Goal: Use online tool/utility: Utilize a website feature to perform a specific function

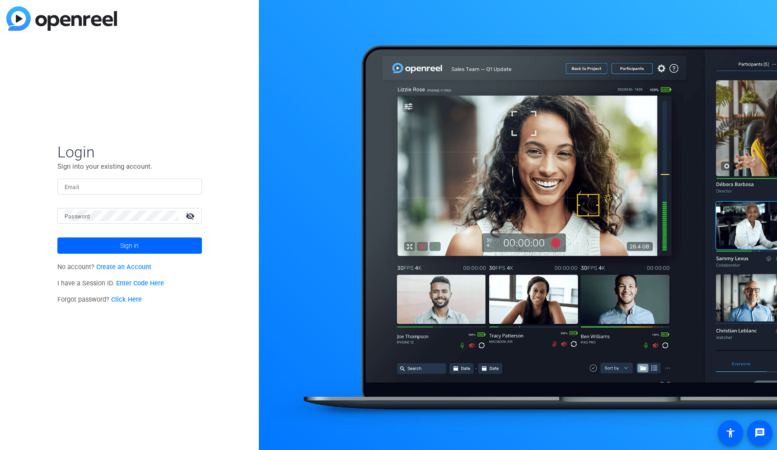
click at [73, 189] on mat-label "Email" at bounding box center [72, 187] width 15 height 6
click at [73, 189] on input "Email" at bounding box center [130, 186] width 130 height 11
type input "[EMAIL_ADDRESS][DOMAIN_NAME]"
click at [113, 243] on span at bounding box center [129, 246] width 145 height 22
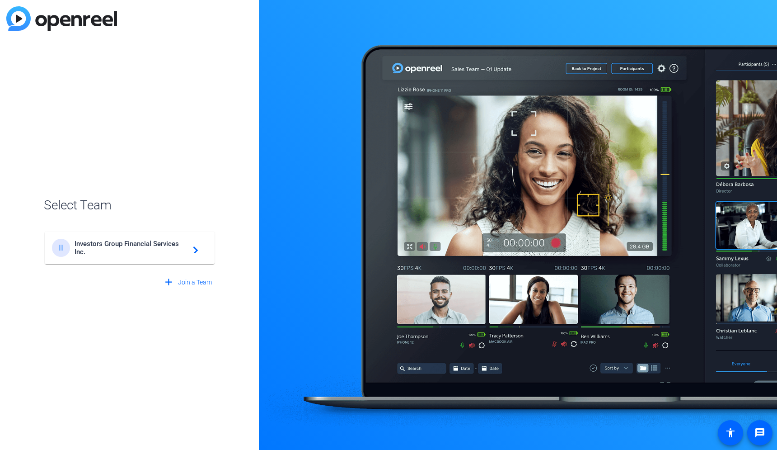
click at [77, 247] on span "Investors Group Financial Services Inc." at bounding box center [131, 248] width 113 height 16
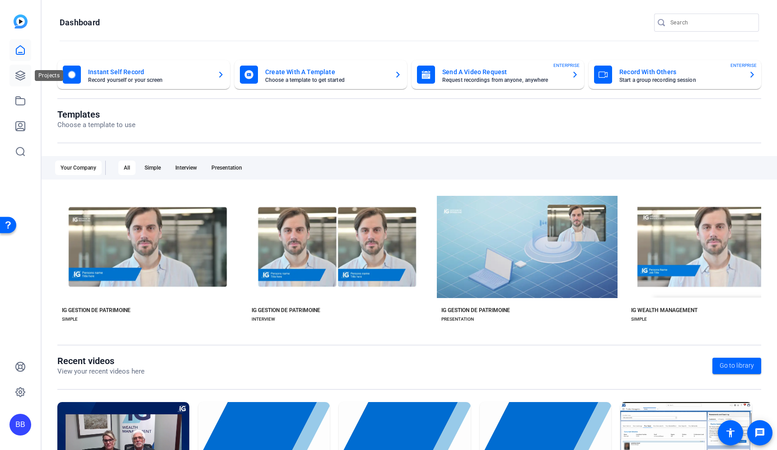
click at [18, 75] on icon at bounding box center [20, 75] width 11 height 11
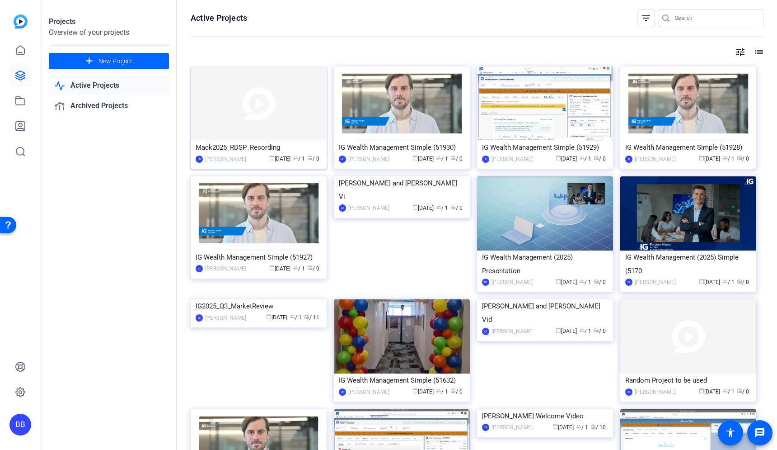
click at [247, 103] on img at bounding box center [259, 103] width 136 height 74
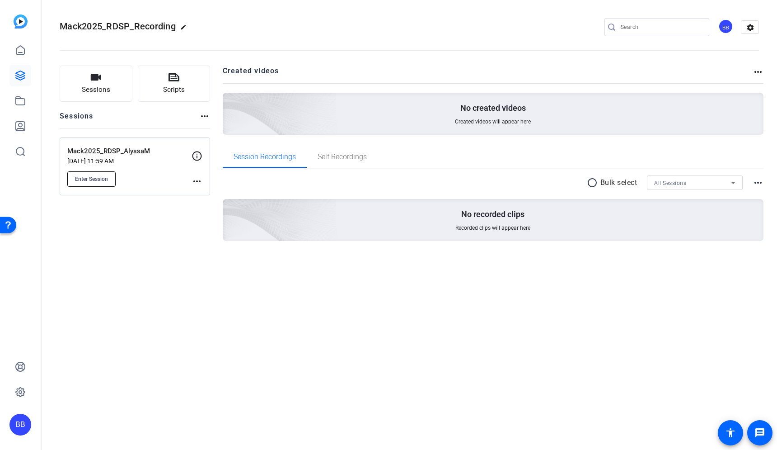
click at [95, 183] on button "Enter Session" at bounding box center [91, 178] width 48 height 15
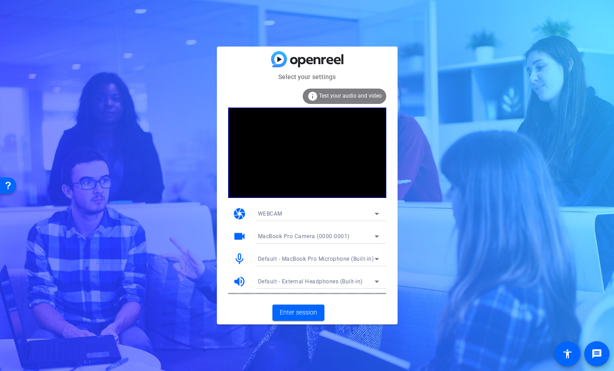
click at [368, 213] on div "WEBCAM" at bounding box center [316, 213] width 117 height 11
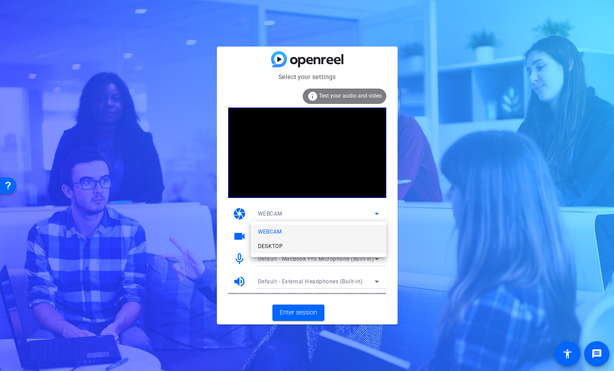
click at [366, 250] on mat-option "DESKTOP" at bounding box center [319, 246] width 136 height 14
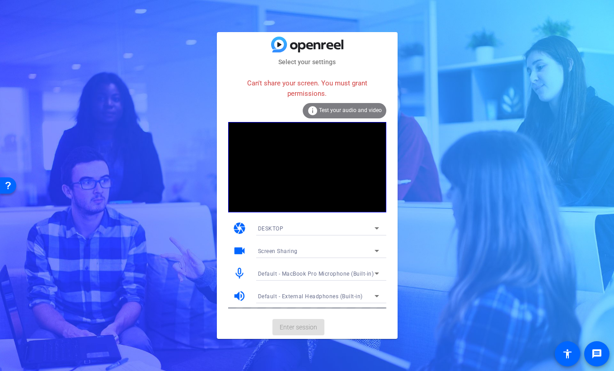
click at [374, 228] on icon at bounding box center [377, 228] width 11 height 11
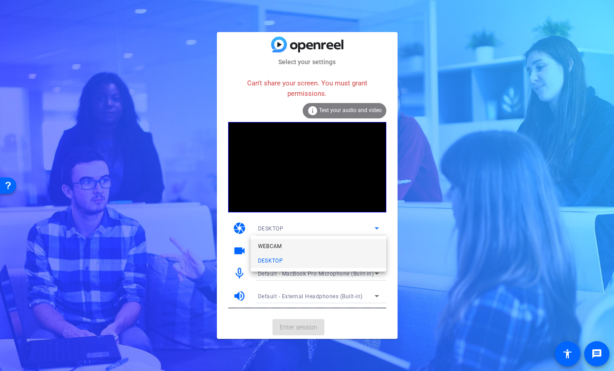
click at [355, 245] on mat-option "WEBCAM" at bounding box center [319, 246] width 136 height 14
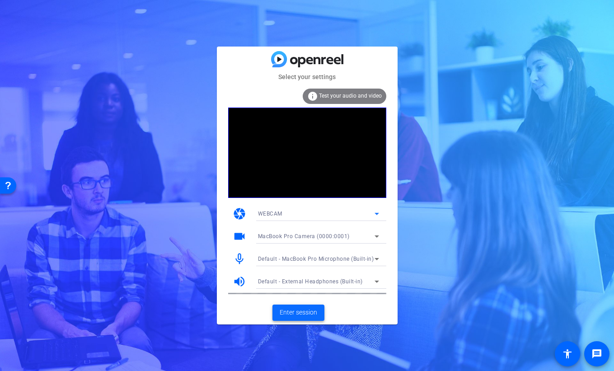
click at [305, 313] on span "Enter session" at bounding box center [299, 312] width 38 height 9
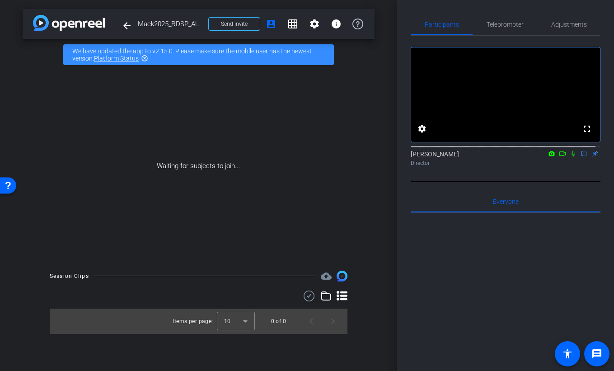
click at [145, 57] on mat-icon "highlight_off" at bounding box center [144, 58] width 7 height 7
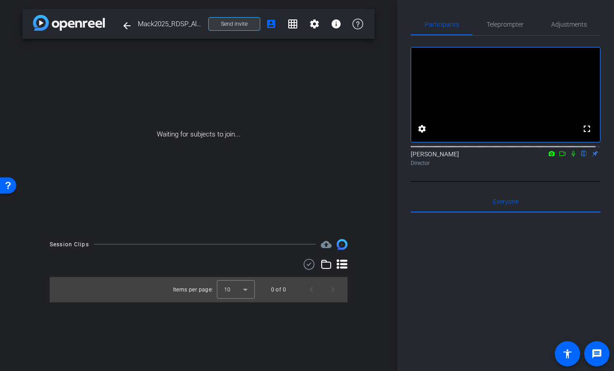
click at [245, 22] on span "Send invite" at bounding box center [234, 23] width 27 height 7
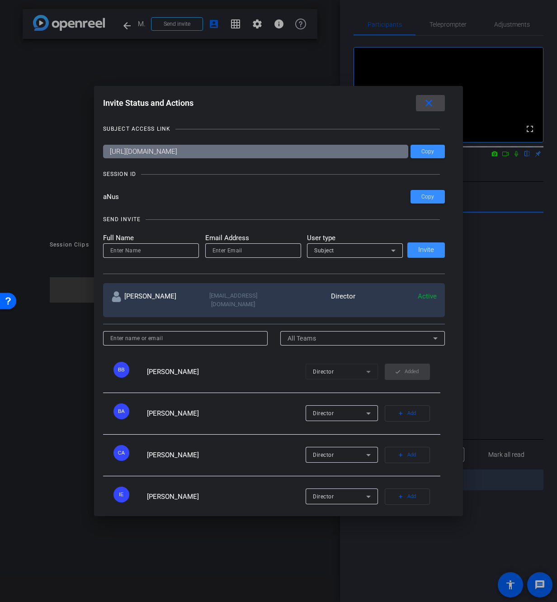
click at [431, 103] on mat-icon "close" at bounding box center [428, 103] width 11 height 11
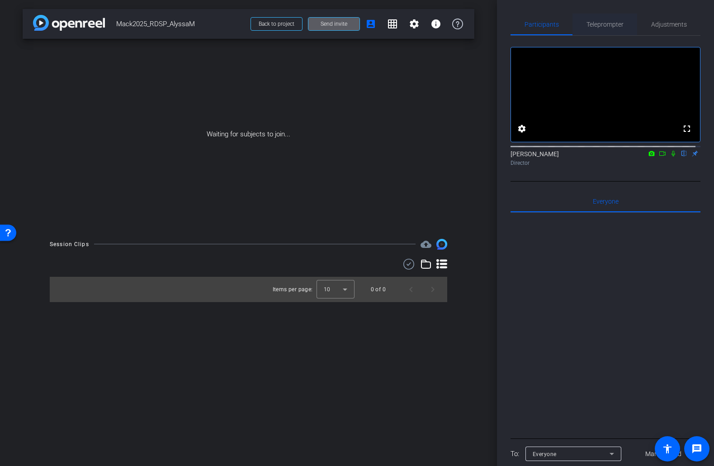
click at [594, 28] on span "Teleprompter" at bounding box center [604, 24] width 37 height 6
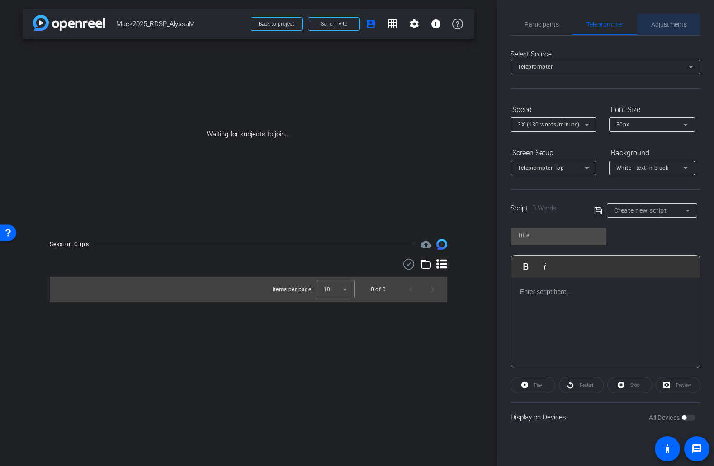
click at [669, 26] on span "Adjustments" at bounding box center [669, 24] width 36 height 6
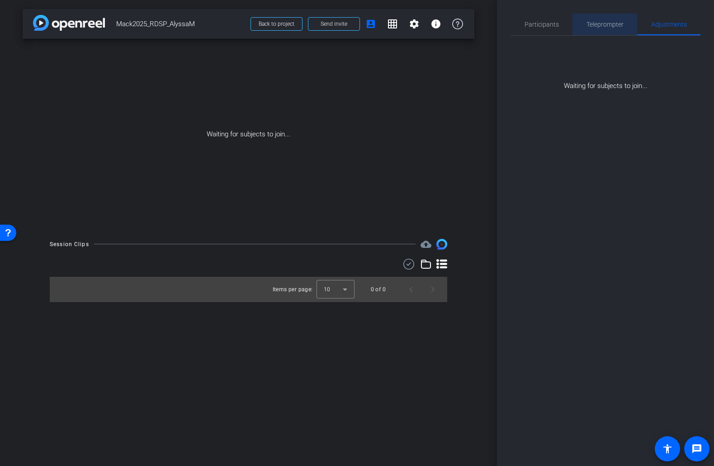
click at [600, 21] on span "Teleprompter" at bounding box center [604, 24] width 37 height 6
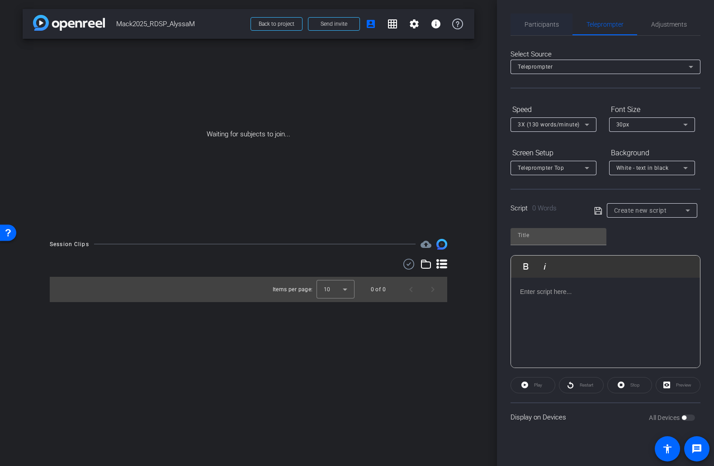
click at [535, 26] on span "Participants" at bounding box center [541, 24] width 34 height 6
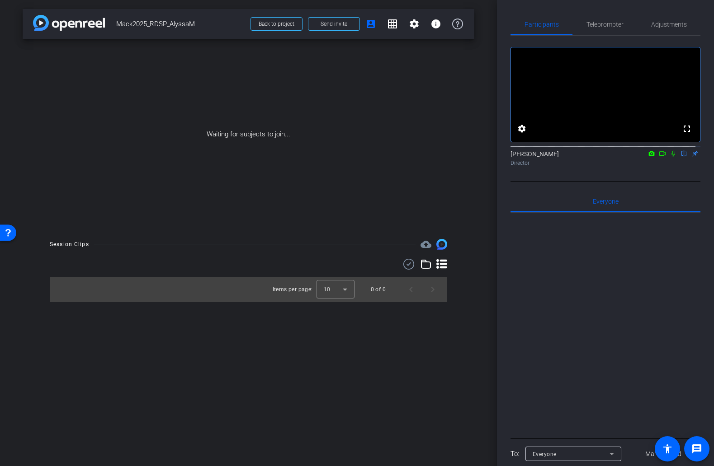
click at [658, 157] on icon at bounding box center [661, 153] width 7 height 6
click at [670, 156] on icon at bounding box center [672, 153] width 5 height 5
click at [678, 157] on mat-icon "flip" at bounding box center [683, 153] width 11 height 8
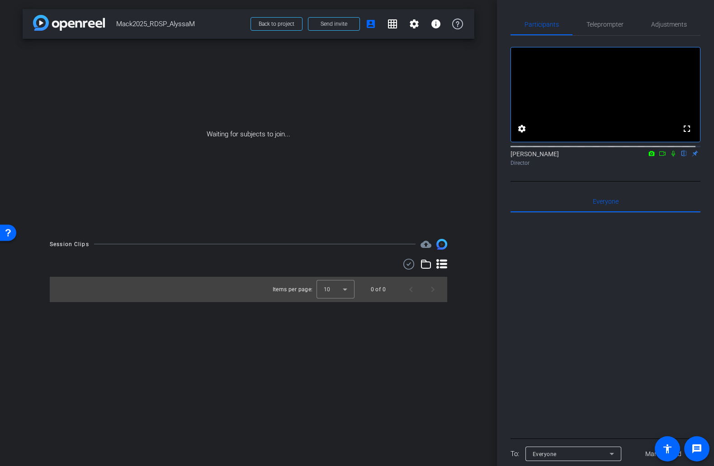
click at [678, 157] on mat-icon "flip" at bounding box center [683, 153] width 11 height 8
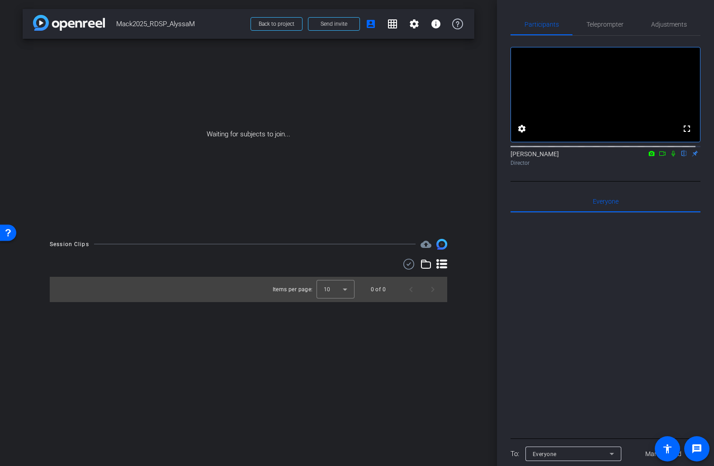
click at [678, 157] on mat-icon "flip" at bounding box center [683, 153] width 11 height 8
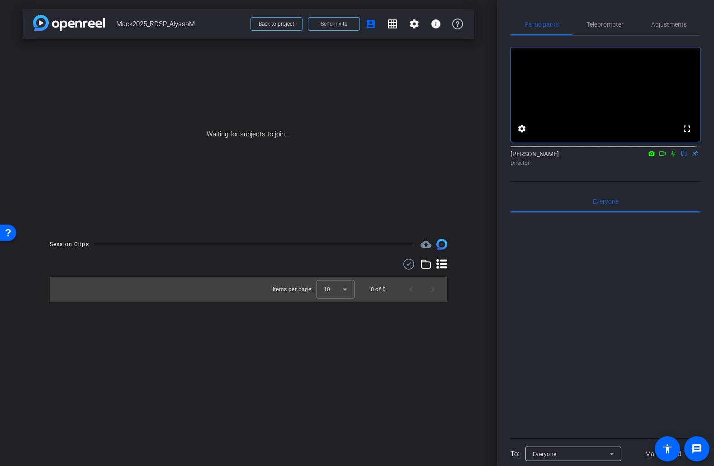
click at [678, 157] on mat-icon "flip" at bounding box center [683, 153] width 11 height 8
click at [525, 134] on mat-icon "settings" at bounding box center [521, 128] width 11 height 11
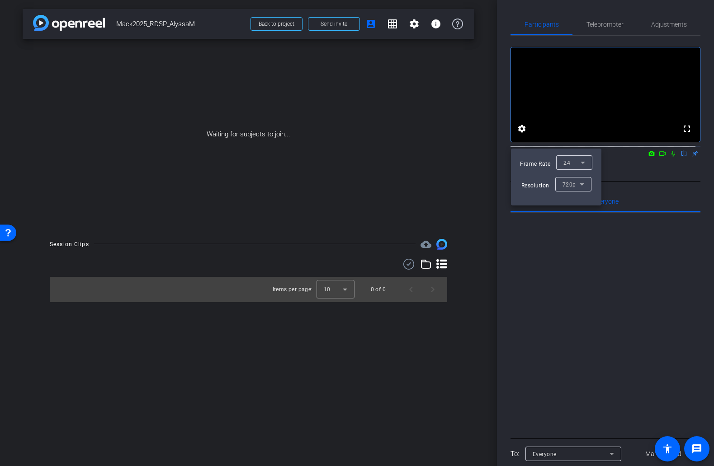
click at [541, 274] on div at bounding box center [357, 233] width 714 height 466
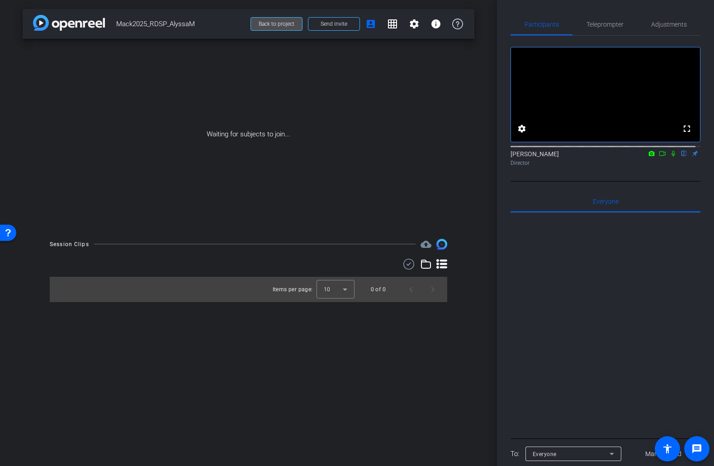
click at [269, 26] on span "Back to project" at bounding box center [277, 24] width 36 height 6
